Goal: Answer question/provide support: Share knowledge or assist other users

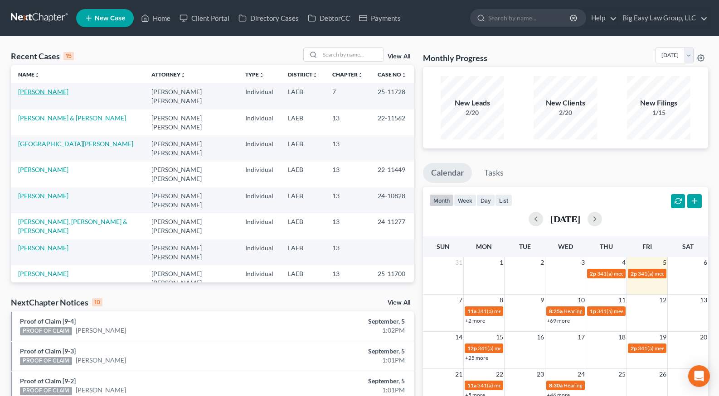
click at [49, 93] on link "[PERSON_NAME]" at bounding box center [43, 92] width 50 height 8
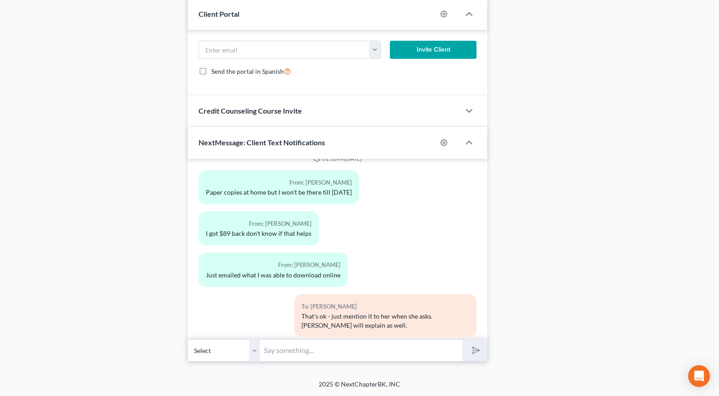
scroll to position [249, 0]
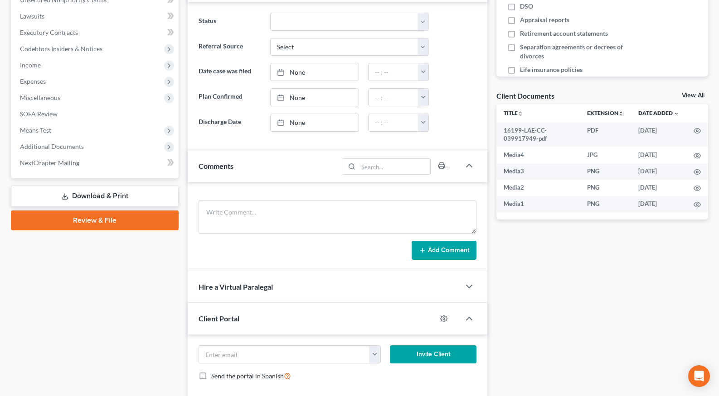
click at [137, 139] on li "Additional Documents Forms Library Client Document Storage PACER Notices Doc Fo…" at bounding box center [96, 147] width 166 height 16
click at [142, 145] on span "Additional Documents" at bounding box center [96, 147] width 166 height 16
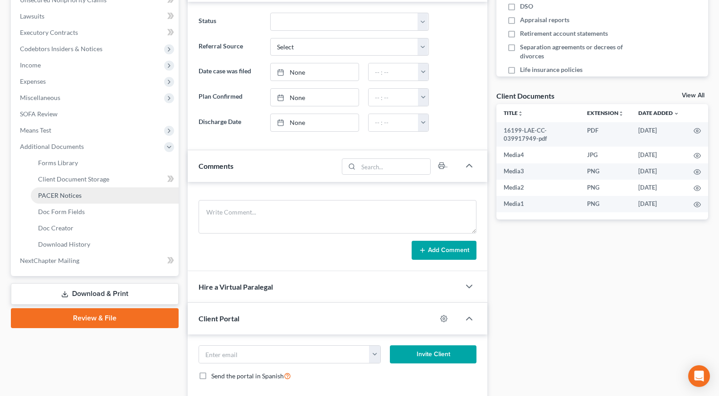
click at [129, 195] on link "PACER Notices" at bounding box center [105, 196] width 148 height 16
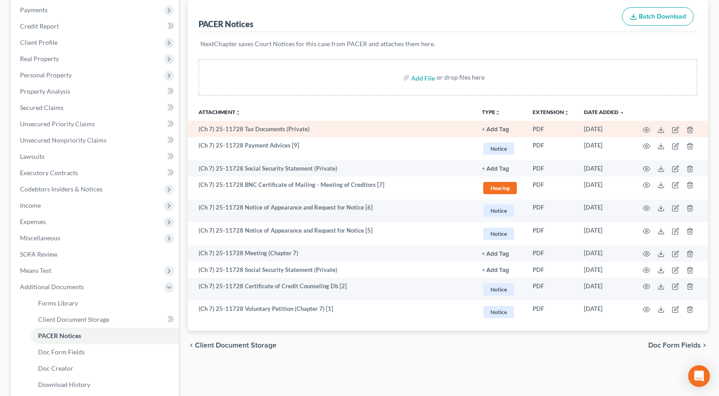
scroll to position [216, 0]
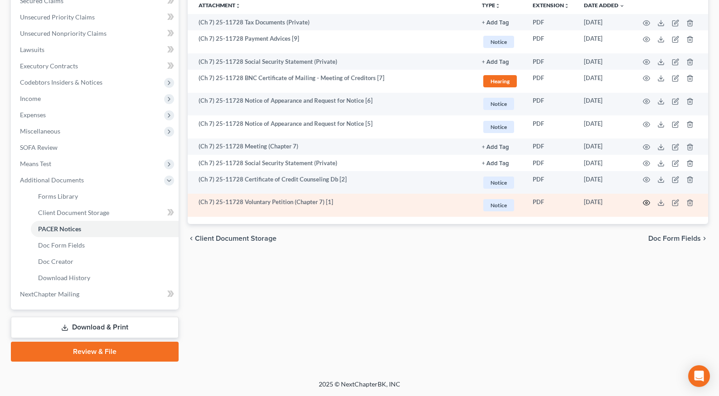
click at [644, 201] on icon "button" at bounding box center [645, 202] width 7 height 7
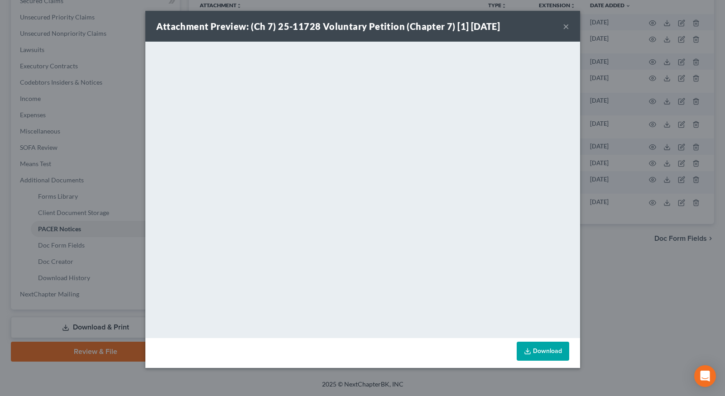
click at [567, 32] on button "×" at bounding box center [566, 26] width 6 height 11
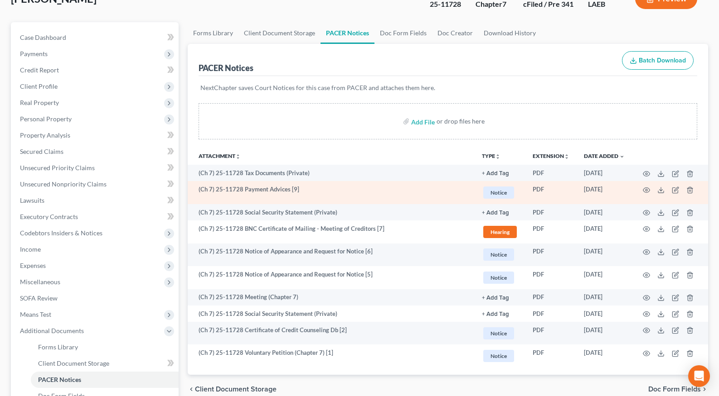
scroll to position [67, 0]
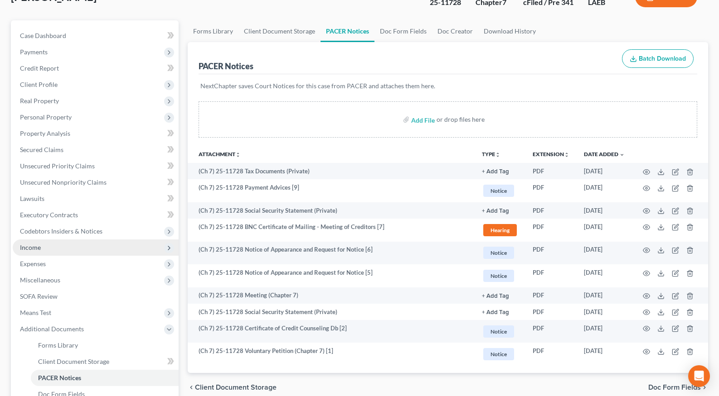
click at [161, 249] on span "Income" at bounding box center [96, 248] width 166 height 16
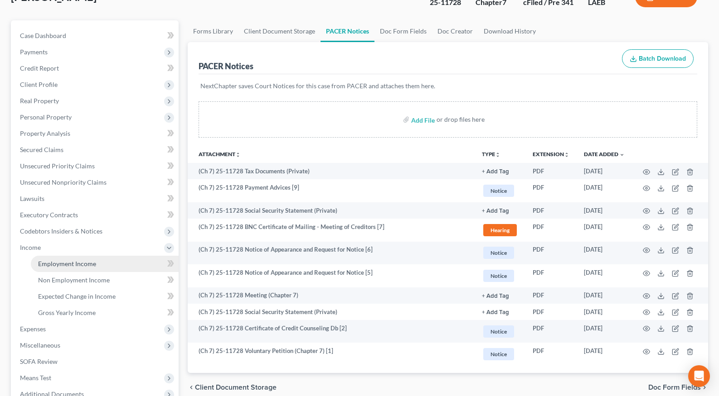
click at [125, 256] on link "Employment Income" at bounding box center [105, 264] width 148 height 16
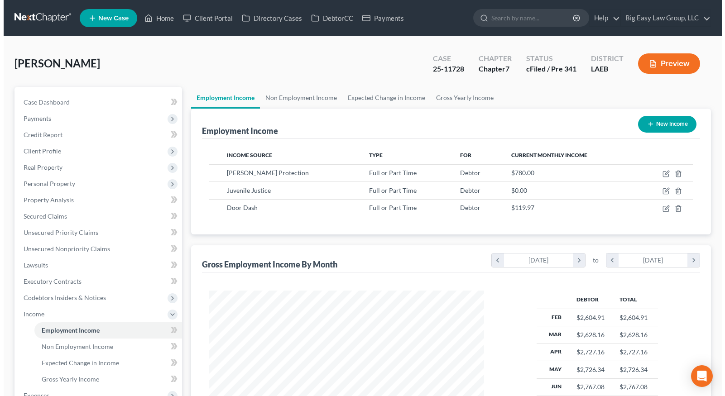
scroll to position [163, 293]
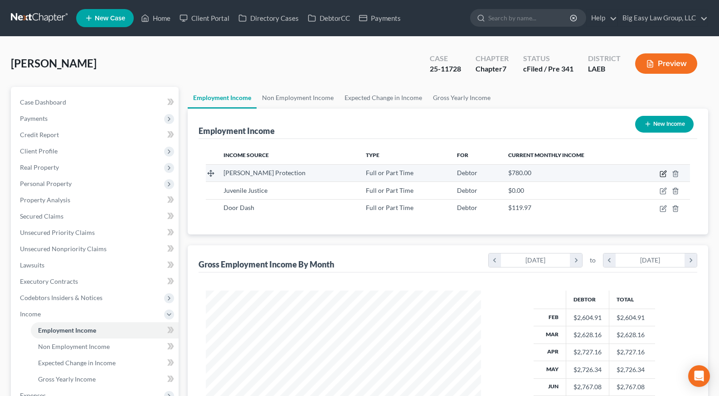
click at [660, 174] on icon "button" at bounding box center [662, 174] width 5 height 5
select select "0"
select select "19"
select select "3"
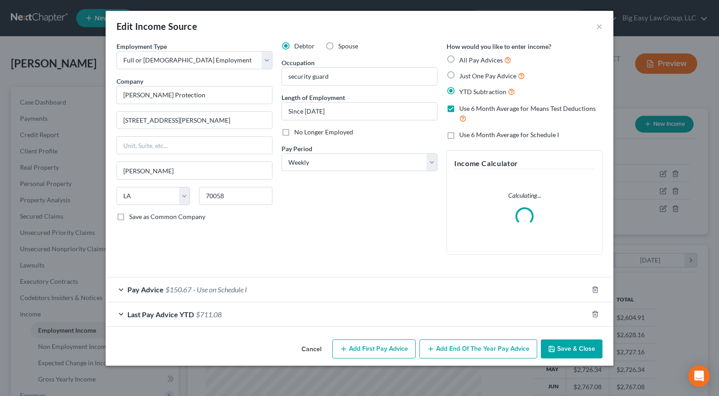
scroll to position [163, 296]
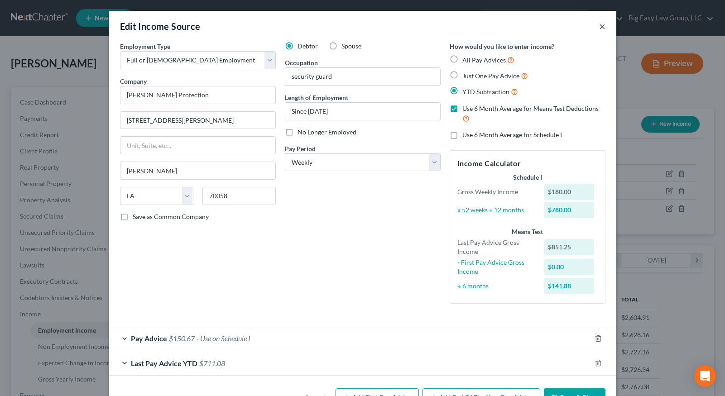
click at [602, 28] on button "×" at bounding box center [602, 26] width 6 height 11
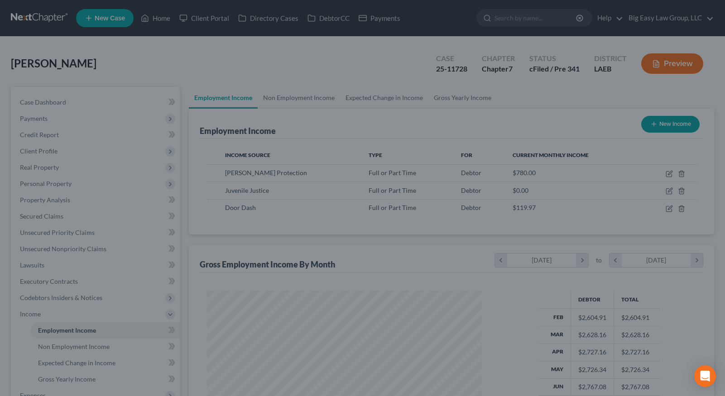
scroll to position [452902, 452771]
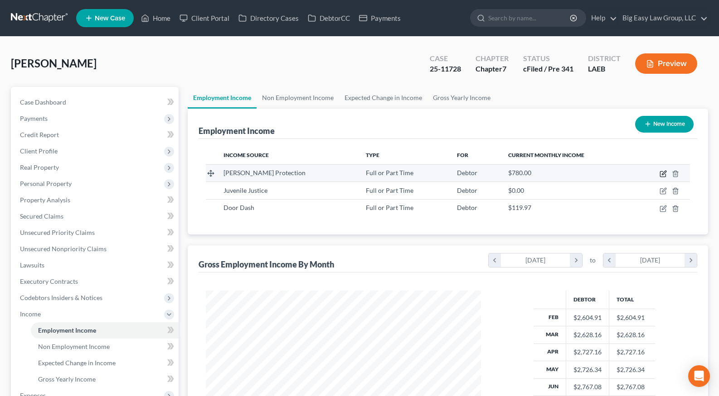
click at [663, 174] on icon "button" at bounding box center [662, 173] width 7 height 7
select select "0"
select select "19"
select select "3"
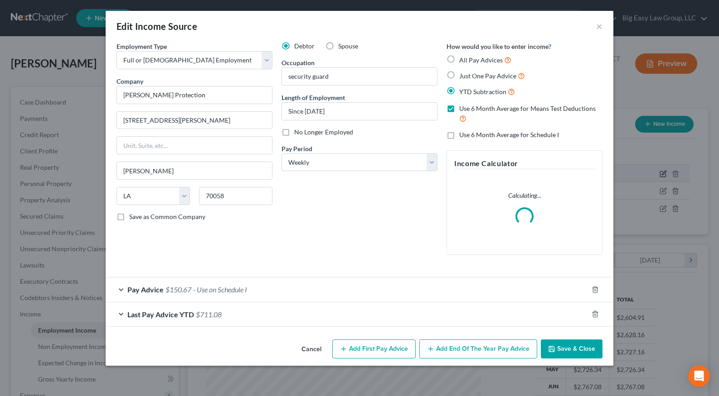
scroll to position [163, 296]
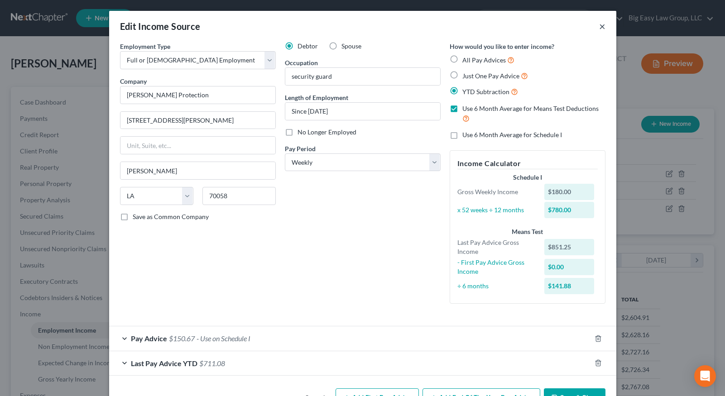
click at [599, 25] on button "×" at bounding box center [602, 26] width 6 height 11
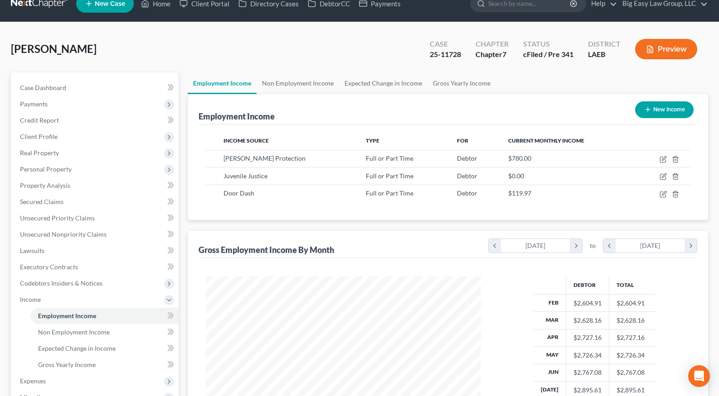
scroll to position [29, 0]
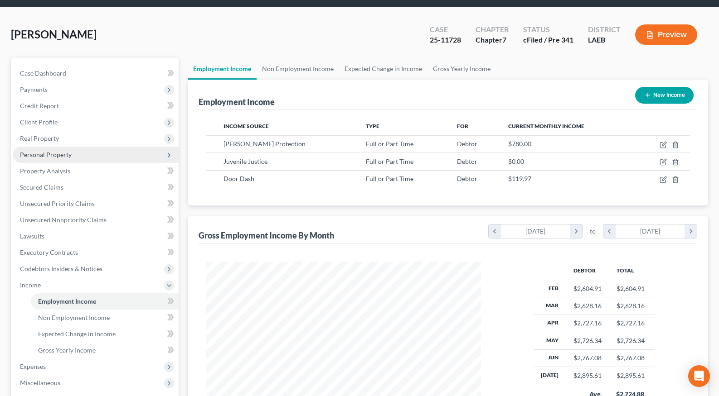
click at [103, 159] on span "Personal Property" at bounding box center [96, 155] width 166 height 16
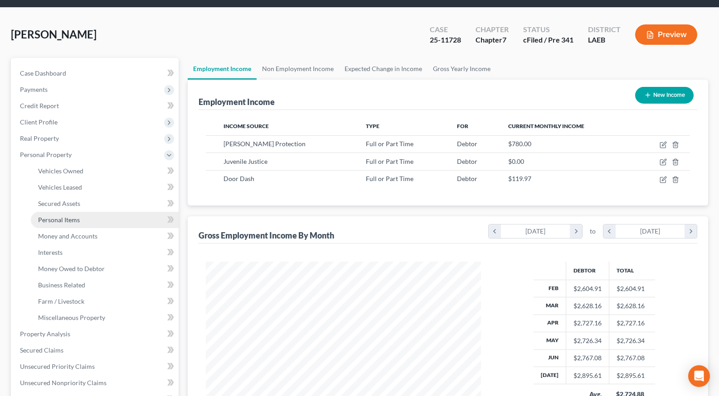
click at [132, 219] on link "Personal Items" at bounding box center [105, 220] width 148 height 16
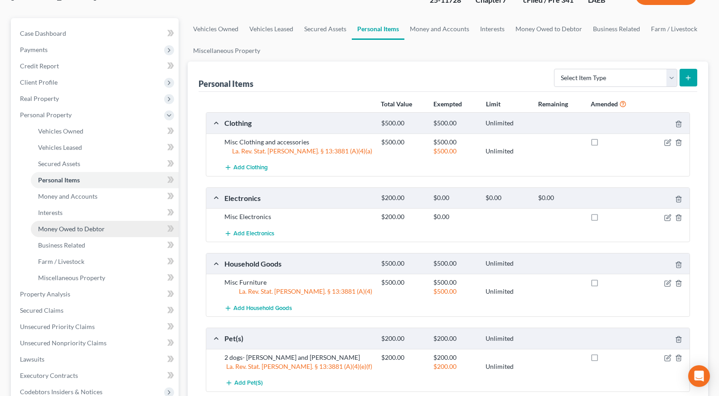
click at [104, 234] on link "Money Owed to Debtor" at bounding box center [105, 229] width 148 height 16
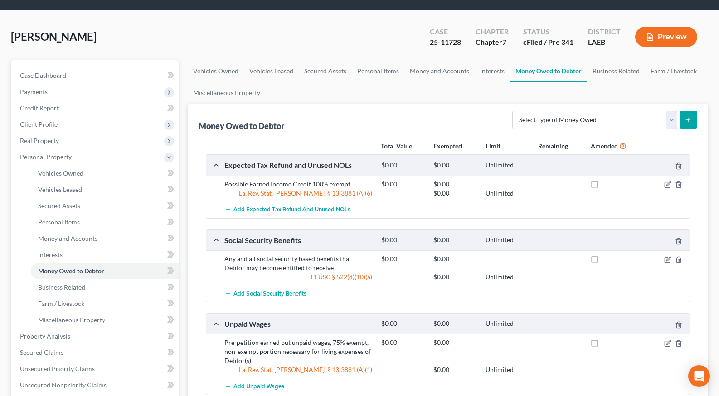
scroll to position [28, 0]
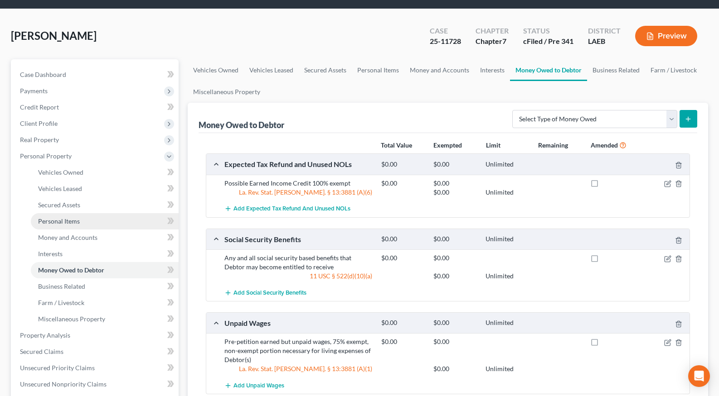
click at [117, 224] on link "Personal Items" at bounding box center [105, 221] width 148 height 16
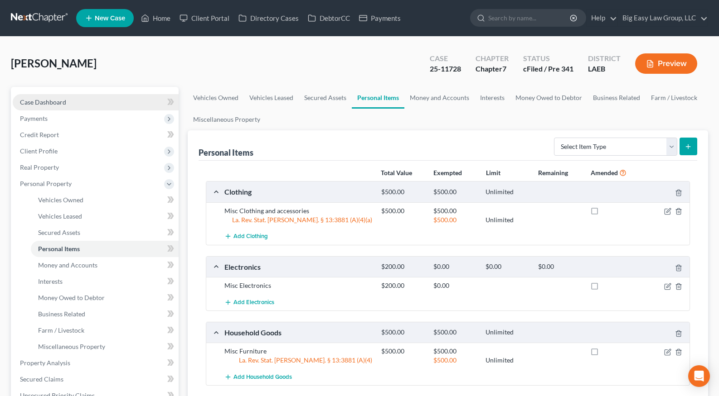
click at [139, 106] on link "Case Dashboard" at bounding box center [96, 102] width 166 height 16
select select "10"
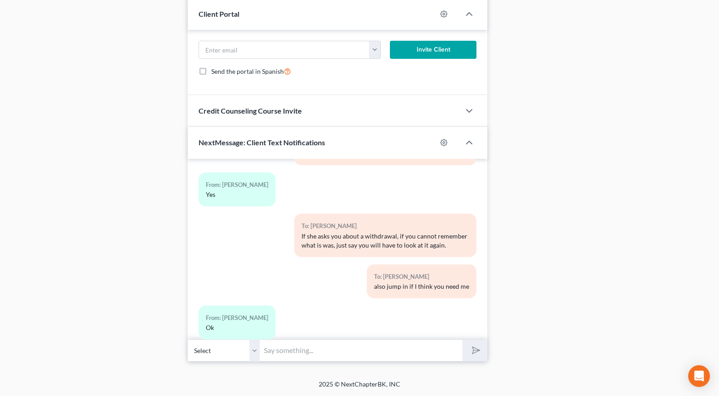
scroll to position [1665, 0]
drag, startPoint x: 432, startPoint y: 345, endPoint x: 430, endPoint y: 350, distance: 4.7
click at [430, 349] on input "text" at bounding box center [361, 351] width 202 height 22
type input "Good job - if you can email"
drag, startPoint x: 344, startPoint y: 357, endPoint x: 350, endPoint y: 356, distance: 5.5
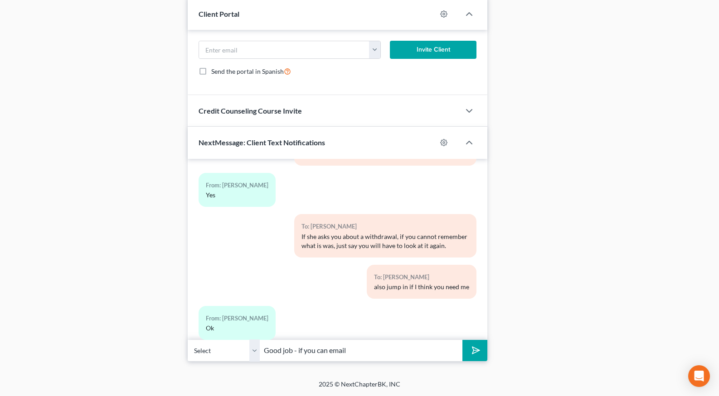
click at [346, 357] on input "Good job - if you can email" at bounding box center [361, 351] width 202 height 22
drag, startPoint x: 347, startPoint y: 350, endPoint x: 241, endPoint y: 333, distance: 106.9
click at [247, 334] on div "02:31PM[DATE] To: [PERSON_NAME] This is your folder To: [PERSON_NAME] Text STOP…" at bounding box center [338, 260] width 300 height 203
drag, startPoint x: 459, startPoint y: 248, endPoint x: 471, endPoint y: 245, distance: 12.5
click at [459, 265] on div "To: [PERSON_NAME] also jump in if I think you need me" at bounding box center [422, 282] width 110 height 34
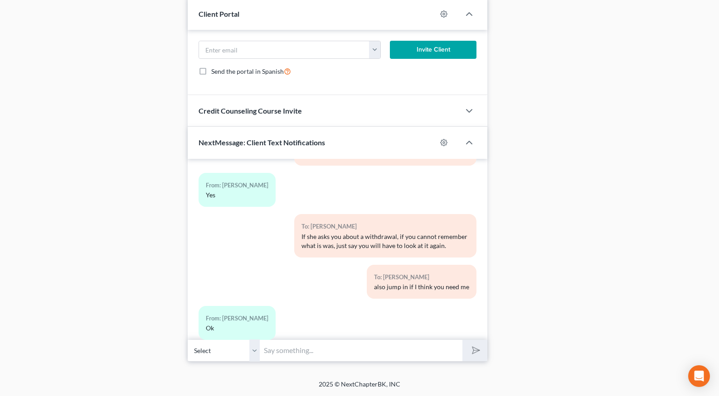
click at [320, 352] on input "text" at bounding box center [361, 351] width 202 height 22
type input "Great job!"
click at [462, 340] on button "submit" at bounding box center [474, 350] width 25 height 21
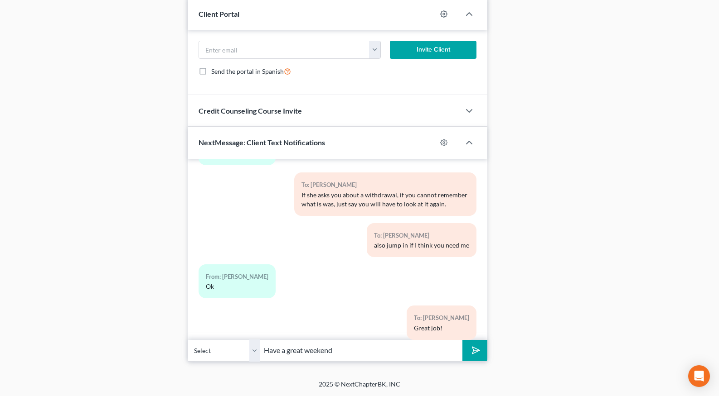
type input "Have a great weekend"
click at [462, 340] on button "submit" at bounding box center [474, 350] width 25 height 21
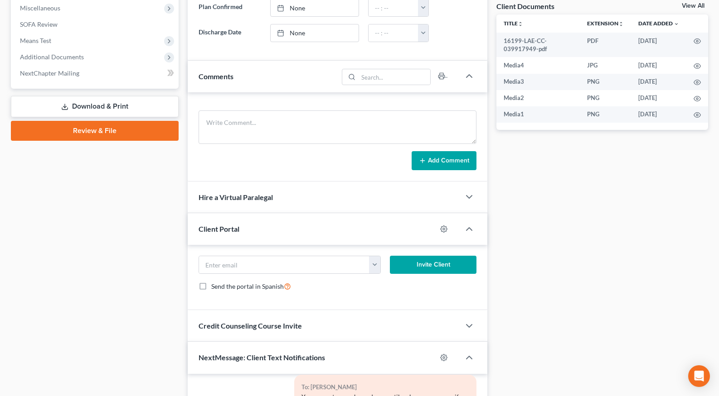
scroll to position [310, 0]
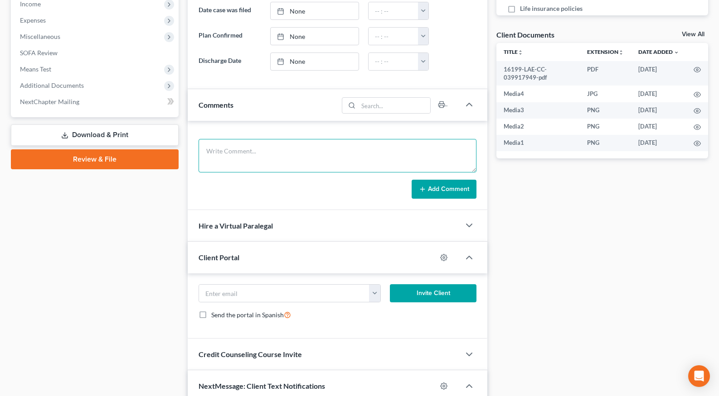
click at [333, 146] on textarea at bounding box center [337, 156] width 278 height 34
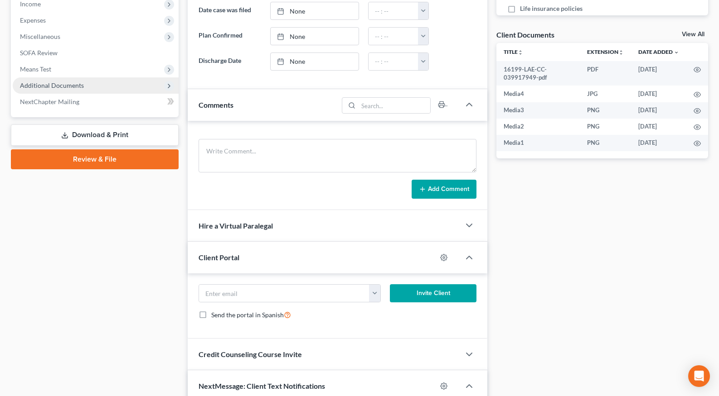
click at [50, 85] on span "Additional Documents" at bounding box center [52, 86] width 64 height 8
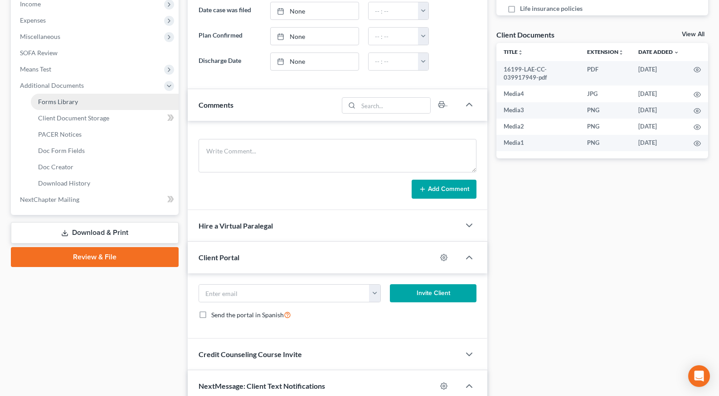
drag, startPoint x: 55, startPoint y: 86, endPoint x: 61, endPoint y: 99, distance: 14.0
click at [55, 86] on span "Additional Documents" at bounding box center [52, 86] width 64 height 8
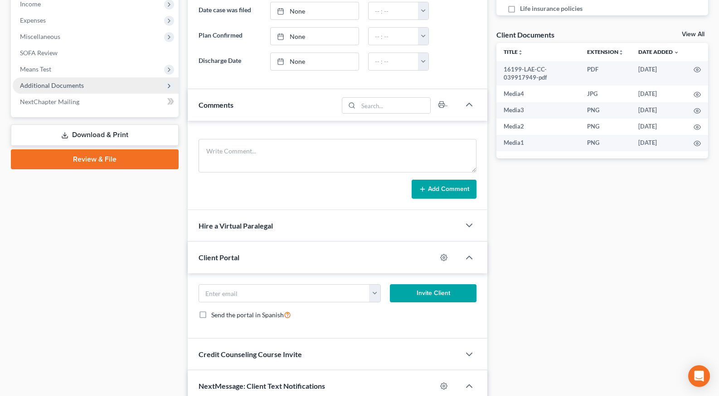
click at [69, 88] on span "Additional Documents" at bounding box center [52, 86] width 64 height 8
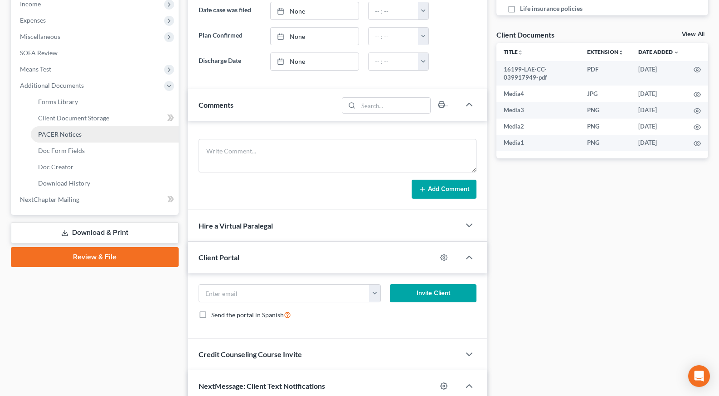
click at [82, 132] on link "PACER Notices" at bounding box center [105, 134] width 148 height 16
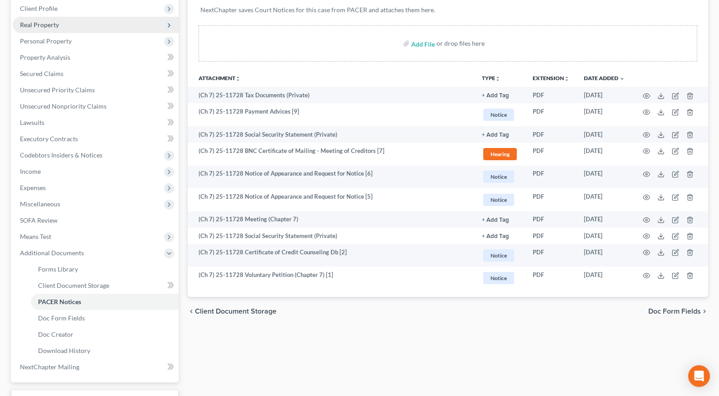
scroll to position [32, 0]
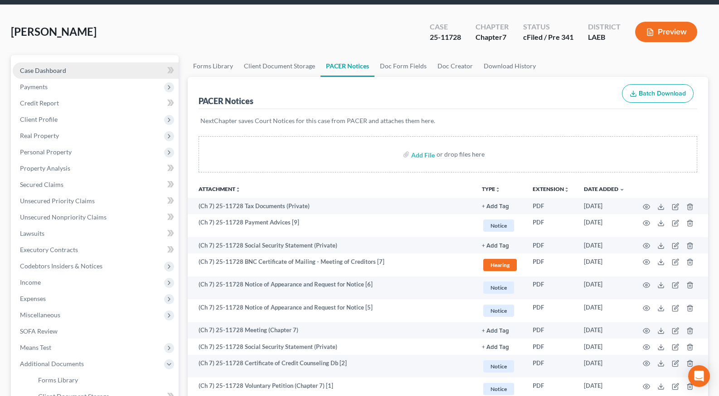
click at [108, 72] on link "Case Dashboard" at bounding box center [96, 71] width 166 height 16
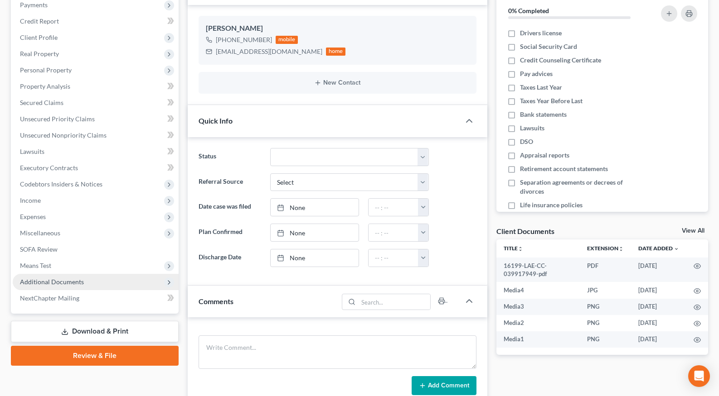
scroll to position [119, 0]
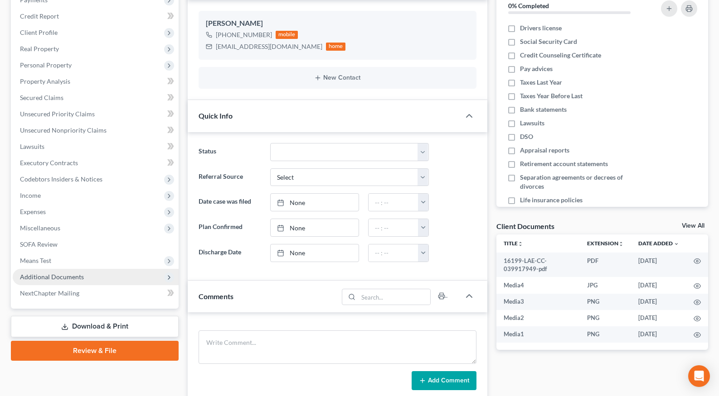
click at [117, 274] on span "Additional Documents" at bounding box center [96, 277] width 166 height 16
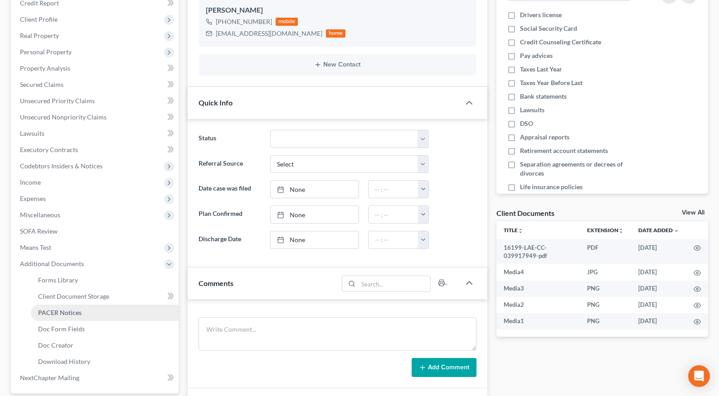
click at [121, 310] on link "PACER Notices" at bounding box center [105, 313] width 148 height 16
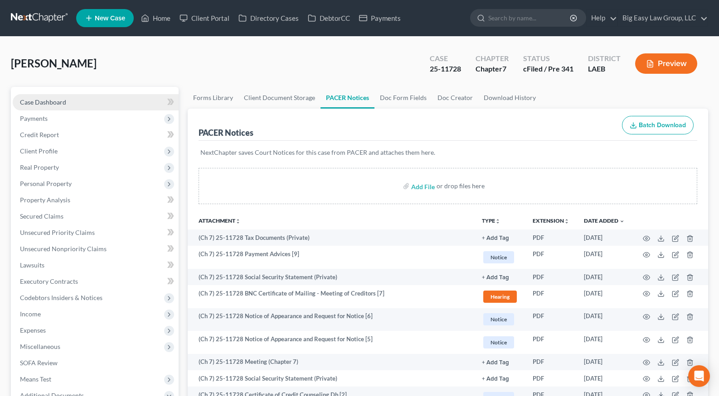
click at [107, 96] on link "Case Dashboard" at bounding box center [96, 102] width 166 height 16
select select "10"
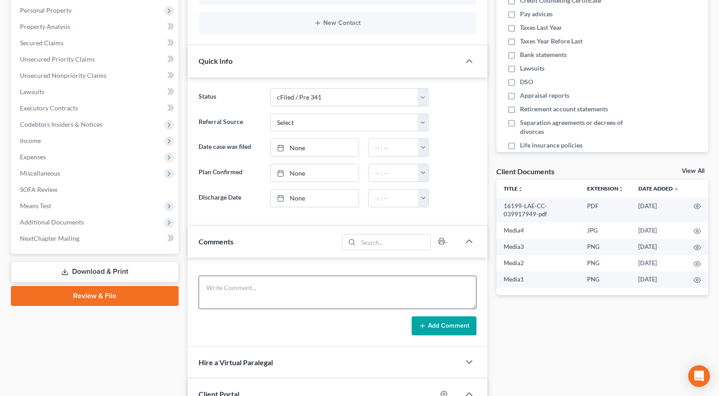
scroll to position [1790, 0]
click at [327, 292] on textarea at bounding box center [337, 293] width 278 height 34
type textarea "B"
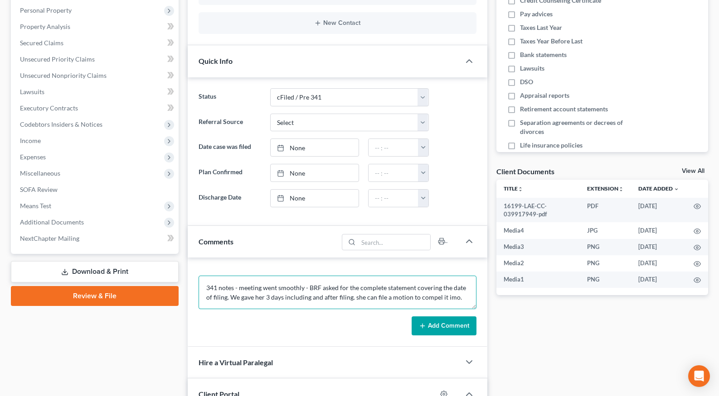
type textarea "341 notes - meeting went smoothly - BRF asked for the complete statement coveri…"
click at [461, 330] on button "Add Comment" at bounding box center [443, 326] width 65 height 19
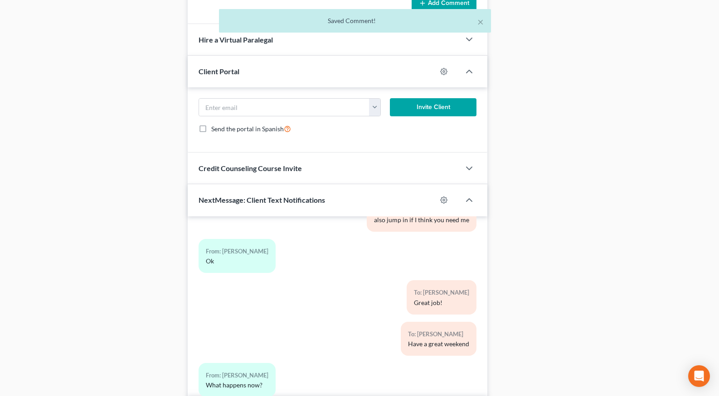
scroll to position [593, 0]
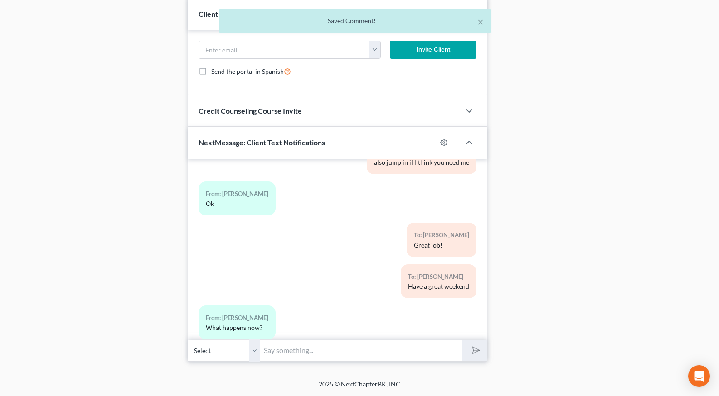
click at [333, 346] on input "text" at bounding box center [361, 351] width 202 height 22
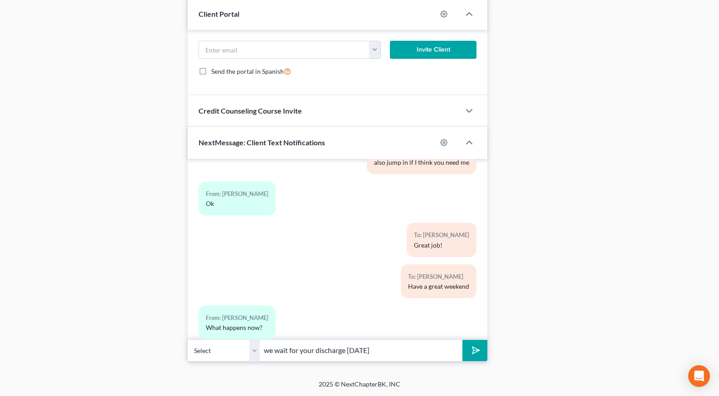
type input "we wait for your discharge [DATE]"
click at [462, 340] on button "submit" at bounding box center [474, 350] width 25 height 21
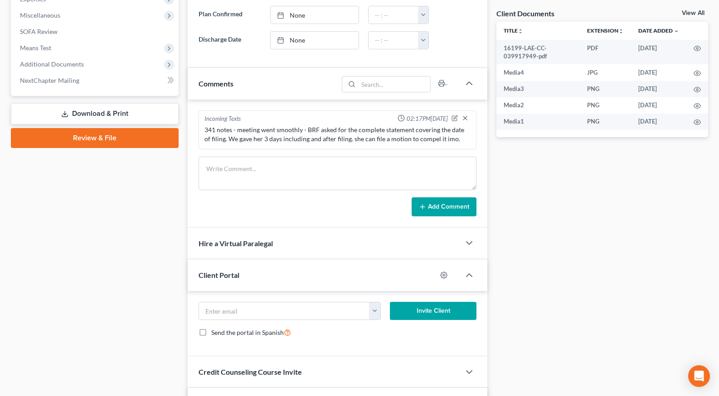
scroll to position [118, 0]
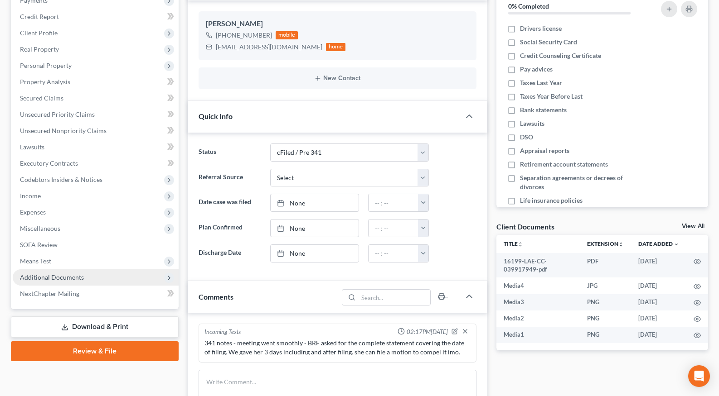
click at [87, 277] on span "Additional Documents" at bounding box center [96, 278] width 166 height 16
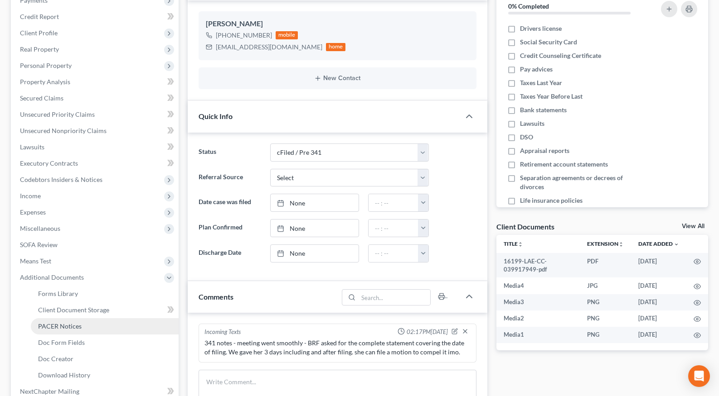
click at [101, 322] on link "PACER Notices" at bounding box center [105, 327] width 148 height 16
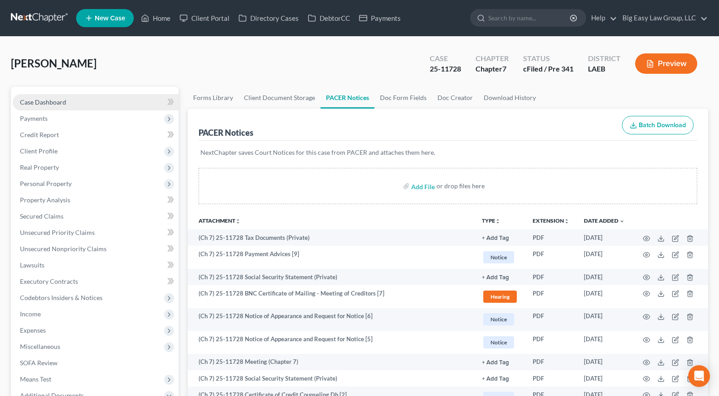
click at [89, 98] on link "Case Dashboard" at bounding box center [96, 102] width 166 height 16
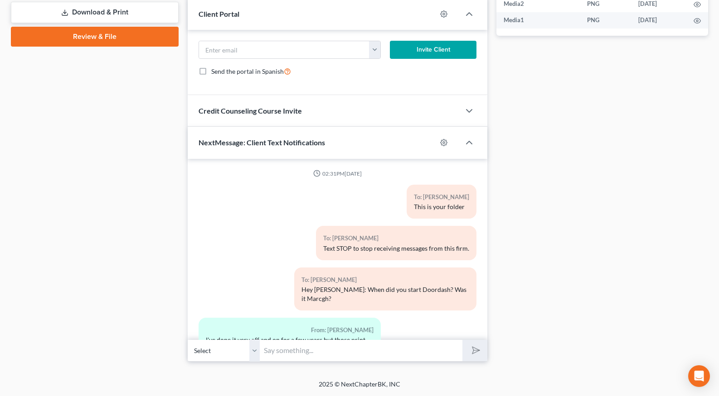
scroll to position [1831, 0]
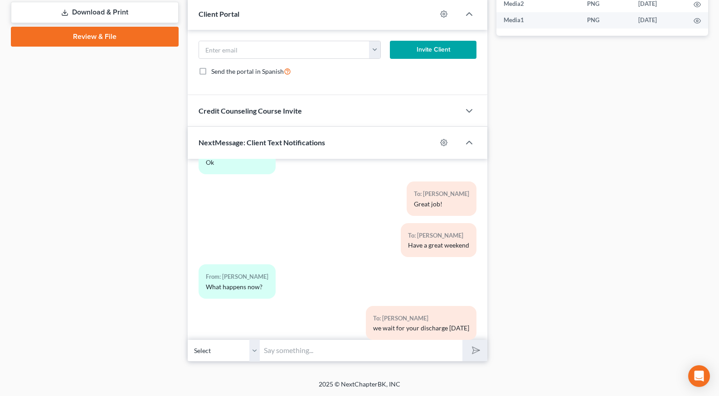
click at [382, 348] on input "text" at bounding box center [361, 351] width 202 height 22
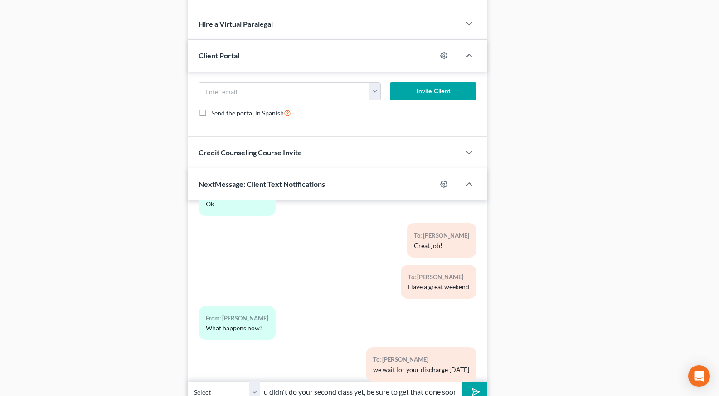
scroll to position [0, 18]
type input "If you didn't do your second class yet, be sure to get that done soon"
click at [462, 382] on button "submit" at bounding box center [474, 392] width 25 height 21
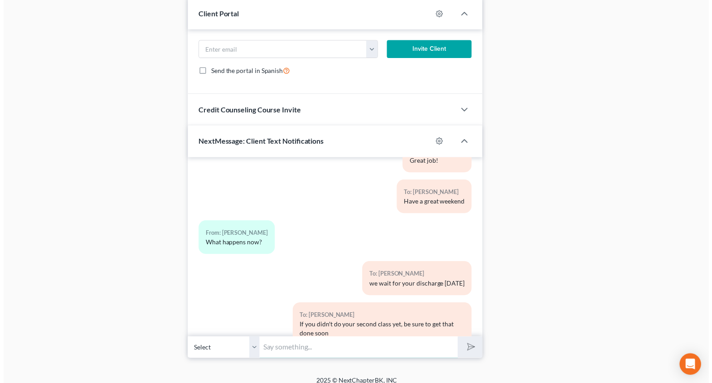
scroll to position [1900, 0]
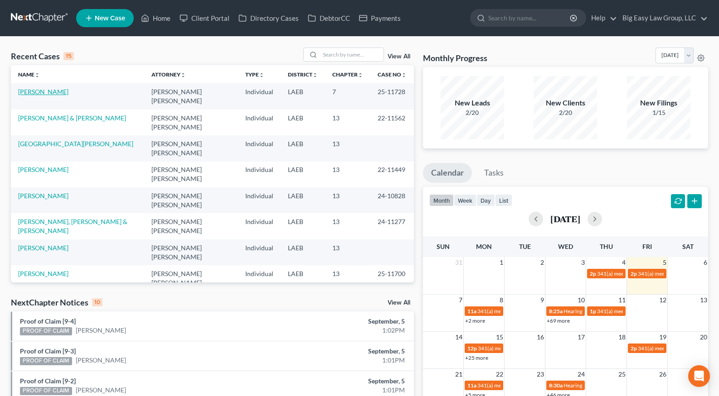
click at [35, 93] on link "[PERSON_NAME]" at bounding box center [43, 92] width 50 height 8
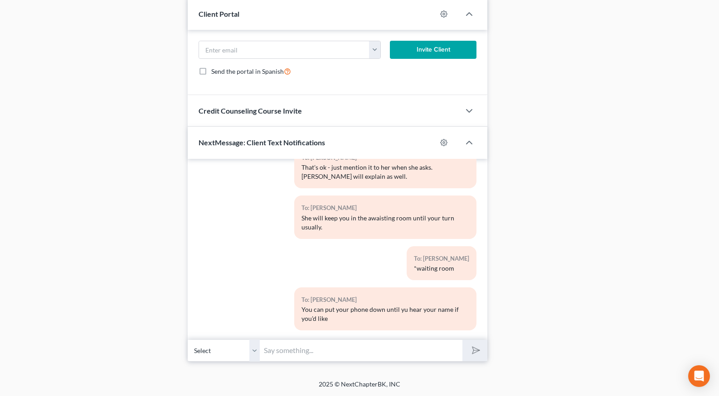
scroll to position [1449, 0]
click at [361, 350] on input "text" at bounding box center [361, 351] width 202 height 22
type input "a"
type input "This is [PERSON_NAME] - are you hearing these other meetings?"
click at [462, 340] on button "submit" at bounding box center [474, 350] width 25 height 21
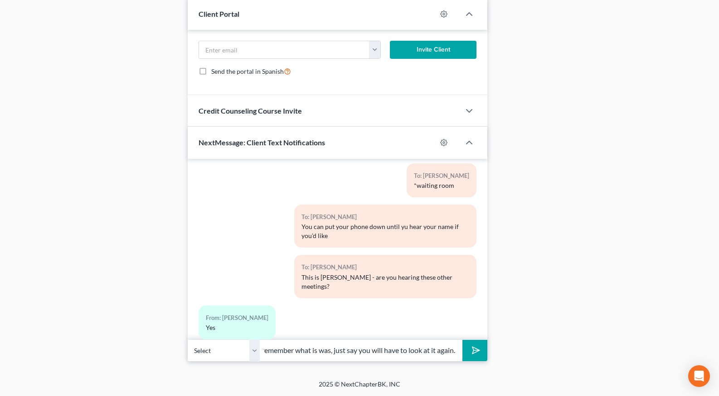
scroll to position [0, 159]
click at [462, 340] on button "submit" at bounding box center [474, 350] width 25 height 21
type input "If she asks you about a withdrawal, if you cannot remember what is was, just sa…"
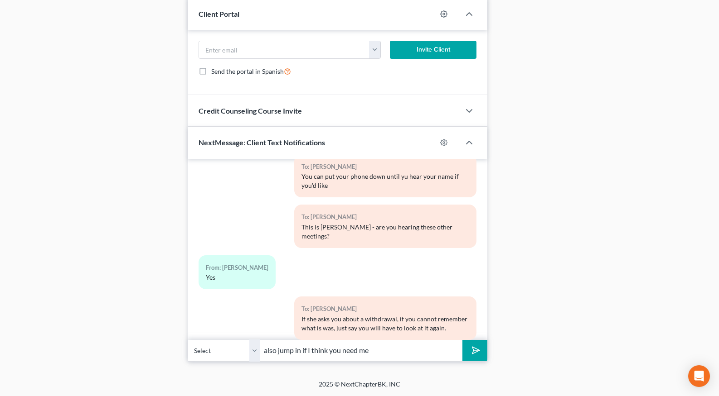
type input "also jump in if I think you need me"
click at [462, 340] on button "submit" at bounding box center [474, 350] width 25 height 21
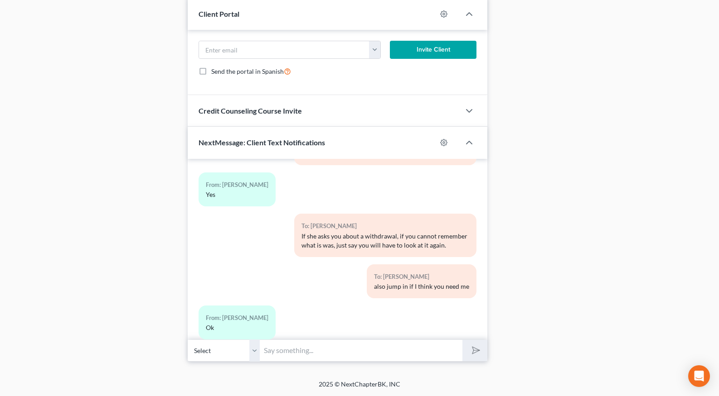
scroll to position [1831, 0]
